Goal: Task Accomplishment & Management: Manage account settings

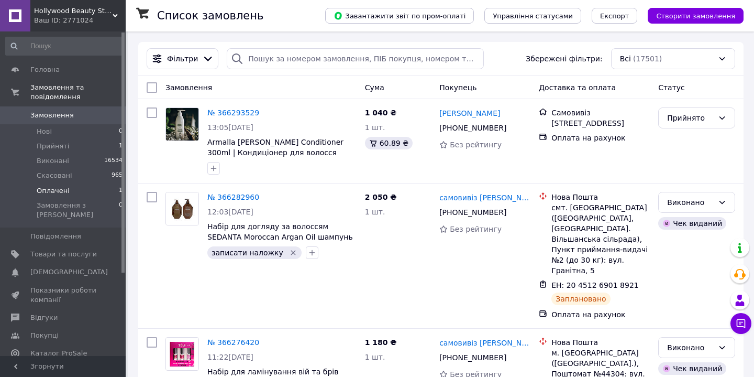
click at [52, 193] on span "Оплачені" at bounding box center [53, 190] width 33 height 9
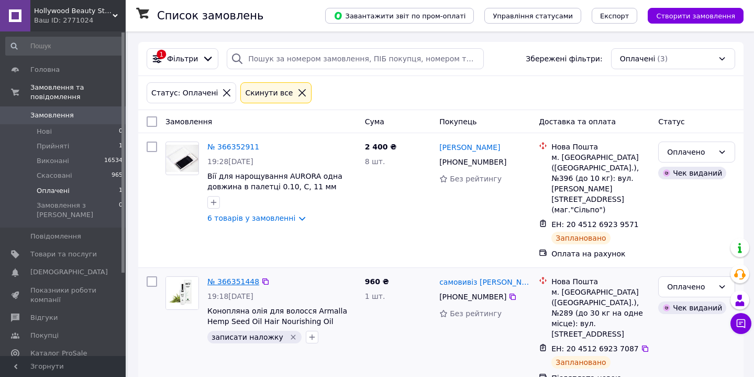
click at [231, 277] on link "№ 366351448" at bounding box center [233, 281] width 52 height 8
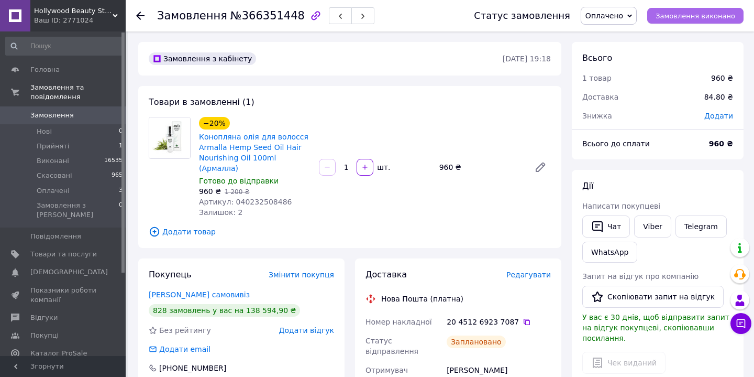
click at [713, 10] on button "Замовлення виконано" at bounding box center [696, 16] width 96 height 16
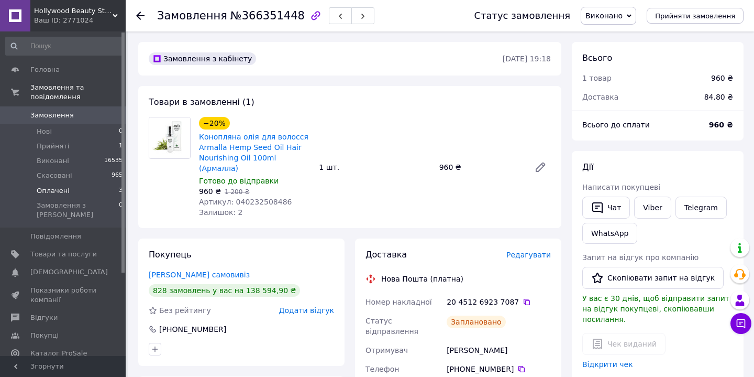
click at [53, 190] on span "Оплачені" at bounding box center [53, 190] width 33 height 9
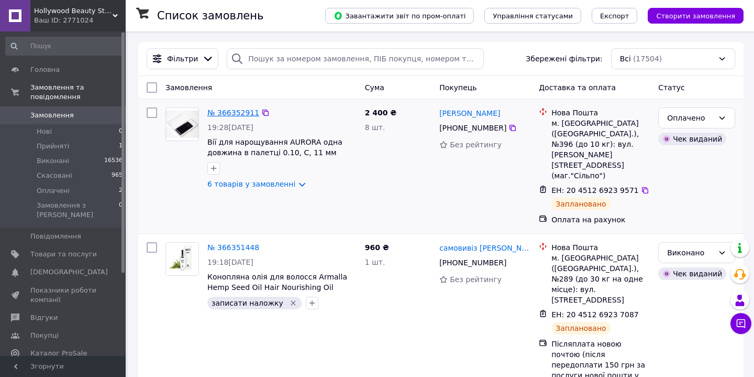
click at [239, 111] on link "№ 366352911" at bounding box center [233, 112] width 52 height 8
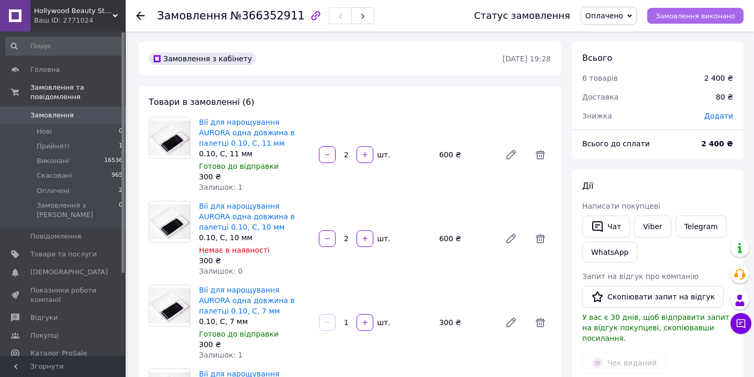
click at [702, 19] on span "Замовлення виконано" at bounding box center [696, 16] width 80 height 8
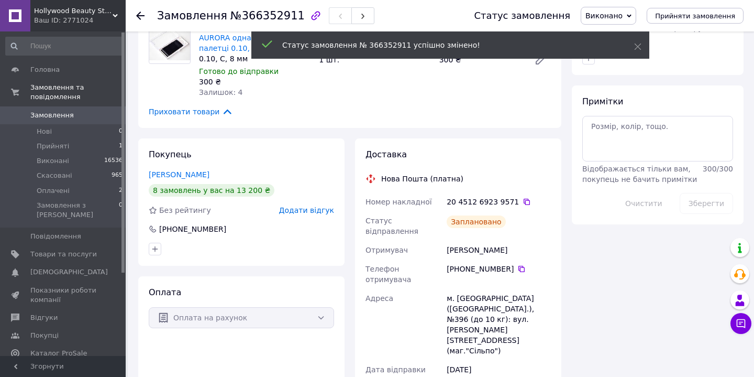
scroll to position [518, 0]
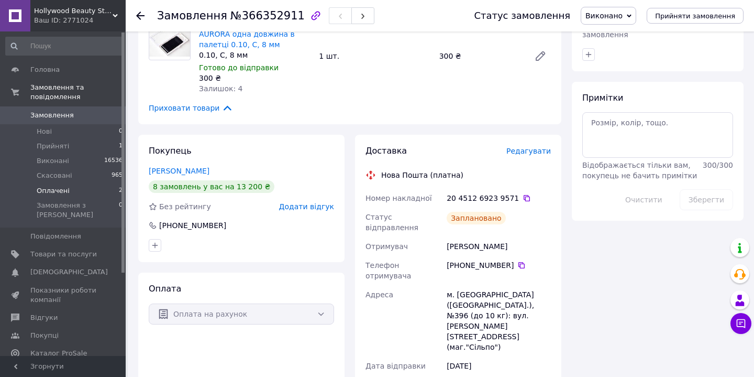
click at [48, 192] on span "Оплачені" at bounding box center [53, 190] width 33 height 9
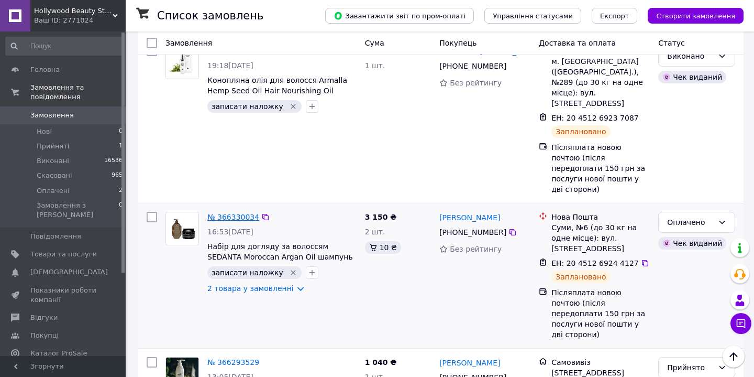
click at [238, 213] on link "№ 366330034" at bounding box center [233, 217] width 52 height 8
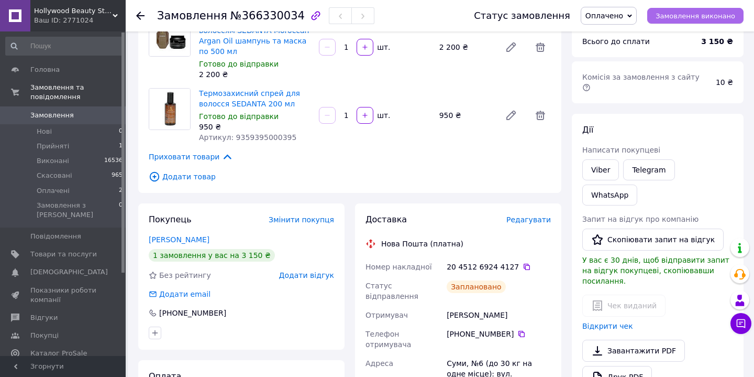
click at [701, 18] on span "Замовлення виконано" at bounding box center [696, 16] width 80 height 8
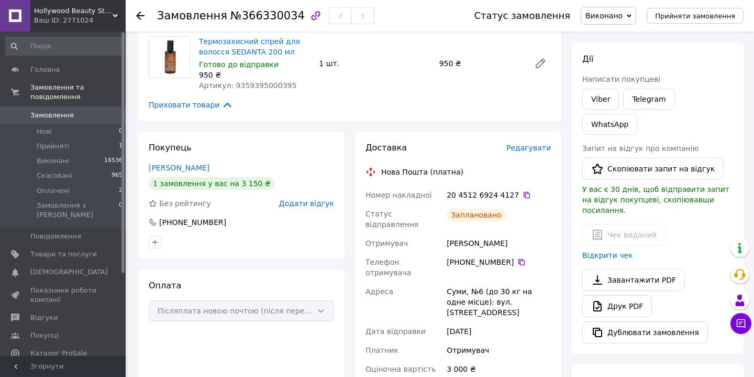
scroll to position [207, 0]
